Goal: Communication & Community: Answer question/provide support

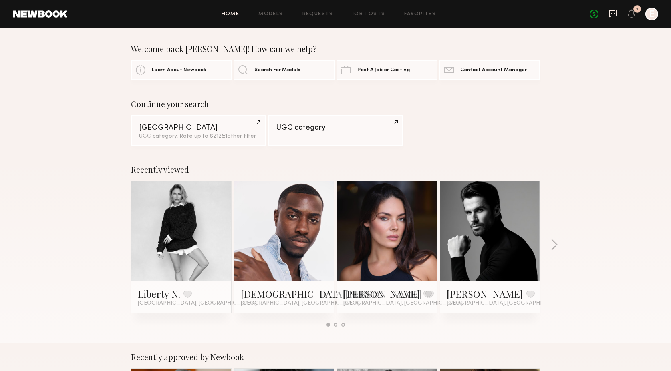
click at [616, 15] on icon at bounding box center [613, 13] width 9 height 9
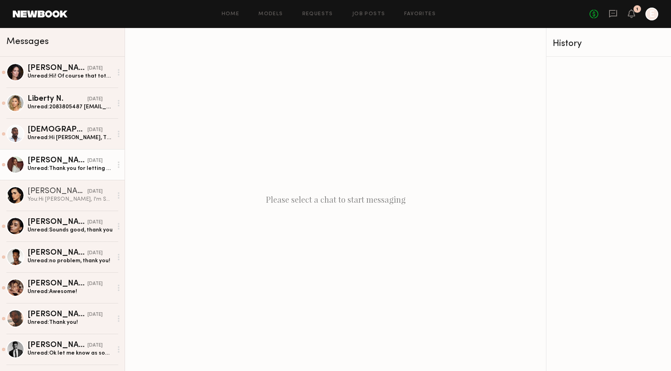
click at [67, 169] on div "Unread: Thank you for letting me know and I’d love to work with you in the futu…" at bounding box center [70, 169] width 85 height 8
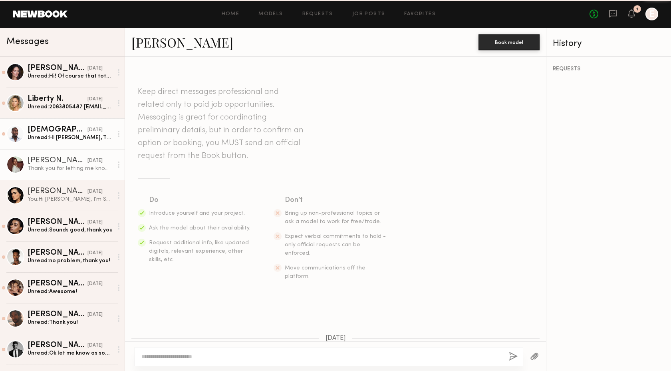
scroll to position [679, 0]
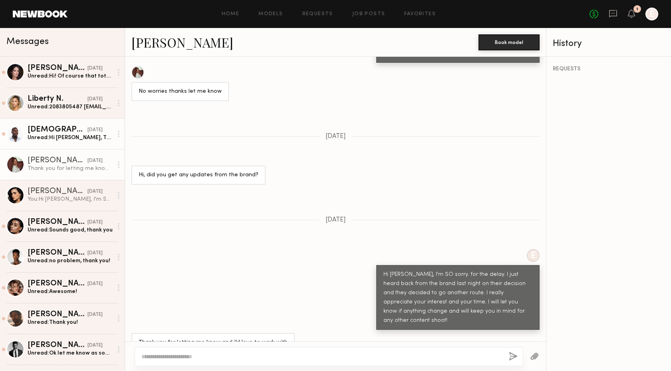
click at [76, 137] on div "Unread: Hi [PERSON_NAME], Thanks for the update. Yes, I’m able to shoot a bit e…" at bounding box center [70, 138] width 85 height 8
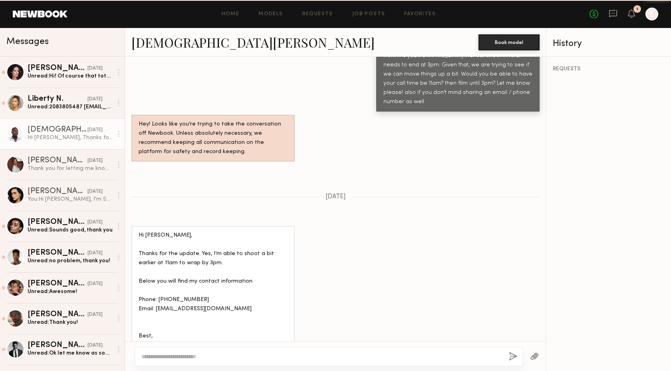
scroll to position [925, 0]
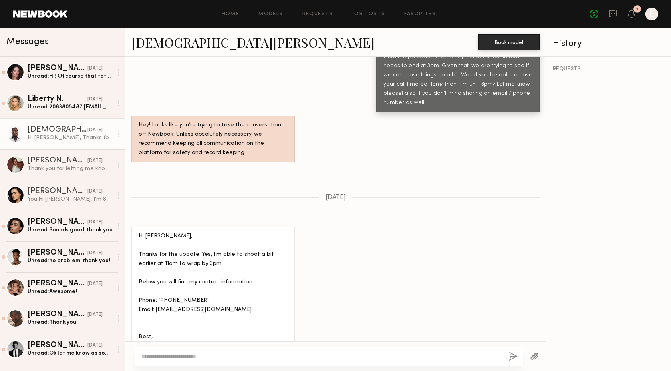
click at [213, 349] on div at bounding box center [329, 356] width 389 height 19
click at [213, 358] on textarea at bounding box center [321, 356] width 361 height 8
type textarea "**********"
click at [516, 358] on button "button" at bounding box center [513, 357] width 9 height 10
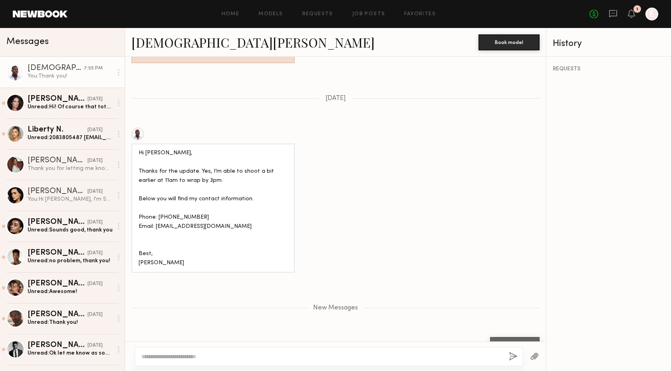
click at [265, 360] on textarea at bounding box center [321, 356] width 361 height 8
click at [536, 357] on button "button" at bounding box center [534, 357] width 9 height 10
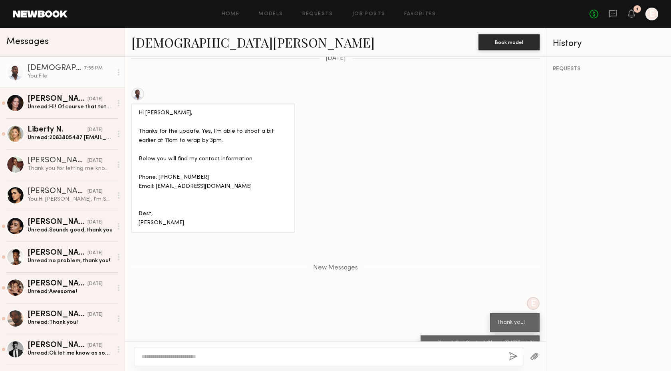
click at [277, 354] on textarea at bounding box center [321, 356] width 361 height 8
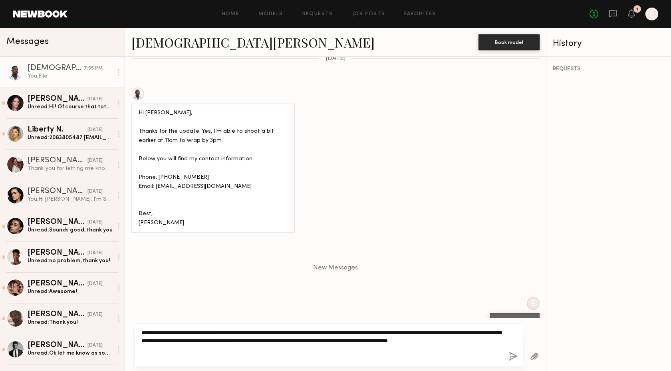
type textarea "**********"
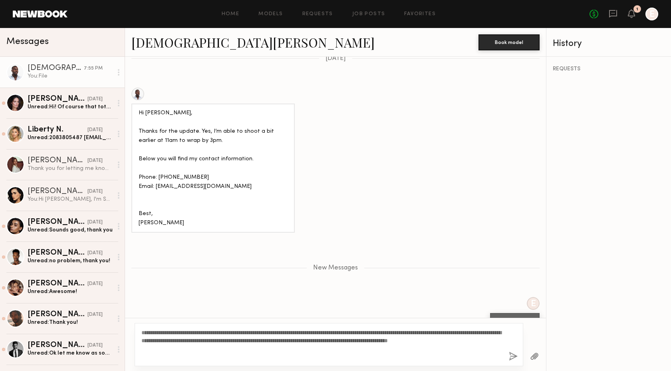
click at [512, 358] on button "button" at bounding box center [513, 357] width 9 height 10
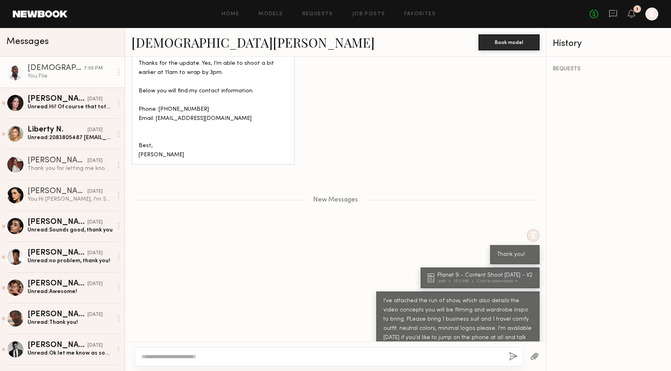
scroll to position [1182, 0]
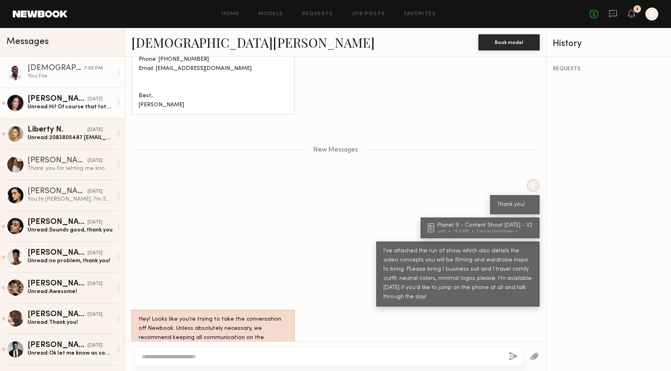
click at [69, 110] on div "Unread: Hi! Of course that totally works, I’ve blocked my whole day so whatever…" at bounding box center [70, 107] width 85 height 8
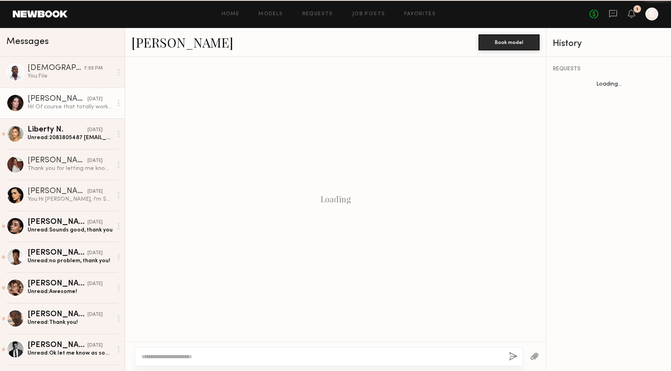
scroll to position [1204, 0]
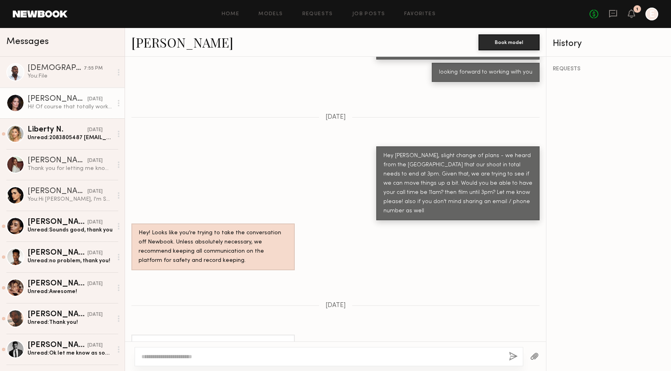
click at [235, 356] on textarea at bounding box center [321, 356] width 361 height 8
type textarea "*********"
click at [518, 360] on button "button" at bounding box center [513, 357] width 9 height 10
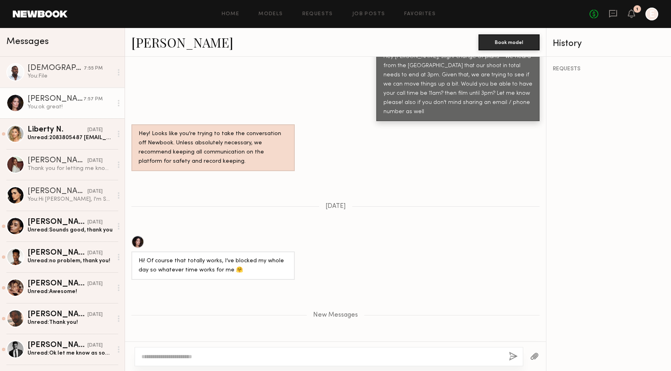
click at [535, 358] on button "button" at bounding box center [534, 357] width 9 height 10
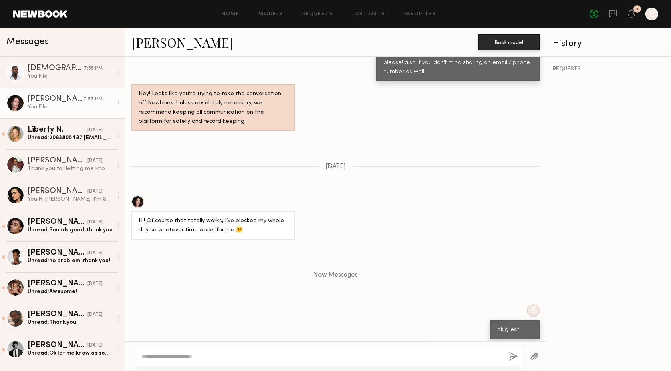
click at [318, 354] on textarea at bounding box center [321, 356] width 361 height 8
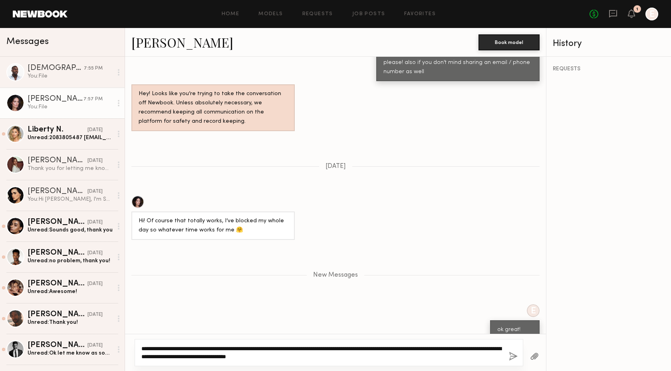
type textarea "**********"
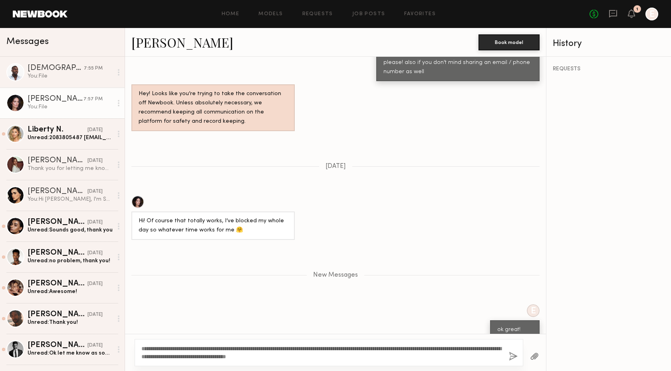
click at [509, 356] on button "button" at bounding box center [513, 357] width 9 height 10
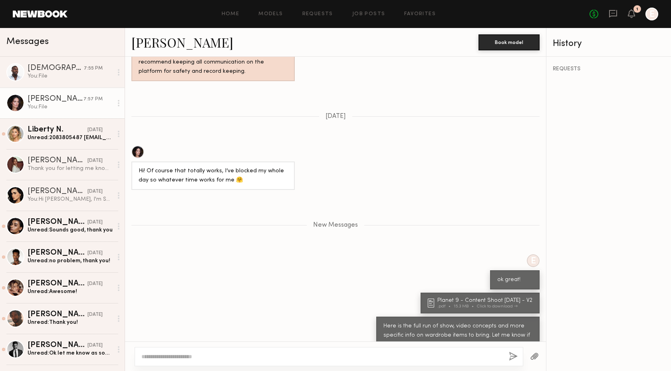
scroll to position [1443, 0]
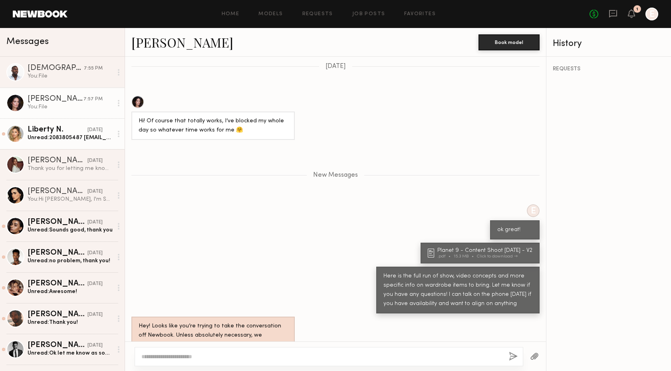
click at [63, 132] on div "Liberty N." at bounding box center [58, 130] width 60 height 8
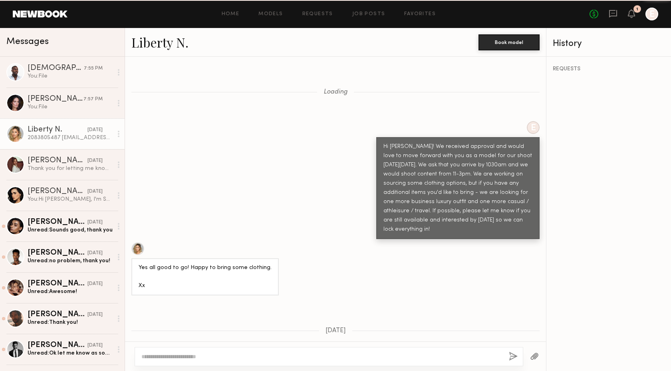
scroll to position [582, 0]
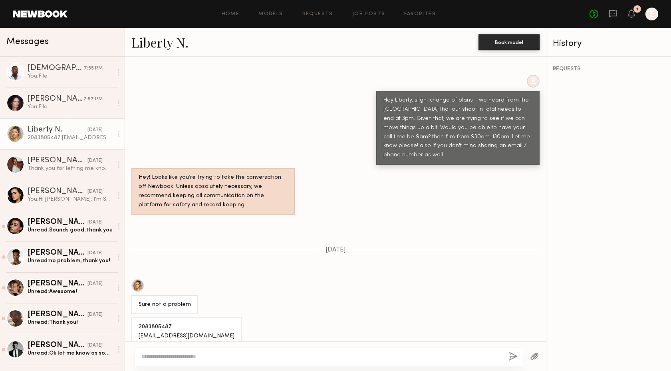
click at [535, 354] on button "button" at bounding box center [534, 357] width 9 height 10
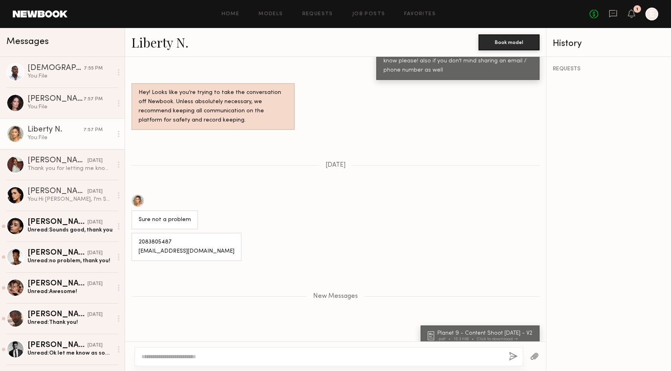
click at [342, 354] on textarea at bounding box center [321, 356] width 361 height 8
type textarea "**********"
click at [514, 356] on button "button" at bounding box center [513, 357] width 9 height 10
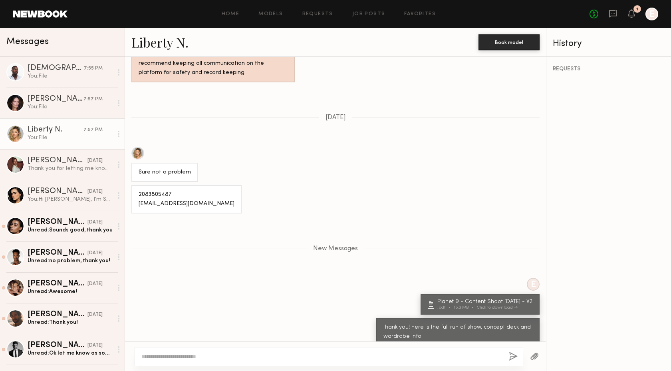
click at [509, 352] on button "button" at bounding box center [513, 357] width 9 height 10
click at [453, 360] on textarea at bounding box center [321, 356] width 361 height 8
type textarea "**********"
click at [510, 359] on button "button" at bounding box center [513, 357] width 9 height 10
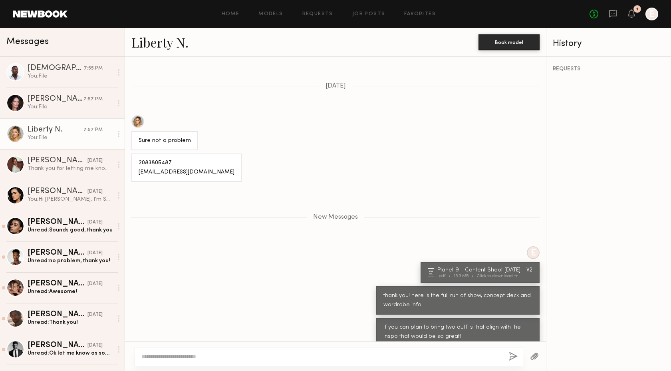
click at [384, 361] on div at bounding box center [329, 356] width 389 height 19
click at [376, 358] on textarea at bounding box center [321, 356] width 361 height 8
type textarea "**********"
click at [510, 358] on button "button" at bounding box center [513, 357] width 9 height 10
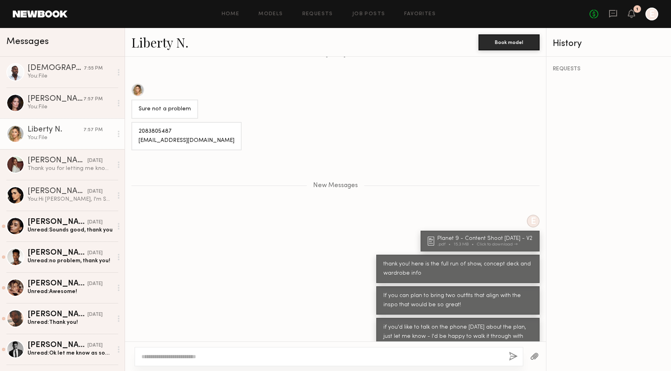
scroll to position [827, 0]
